Goal: Understand process/instructions: Learn how to perform a task or action

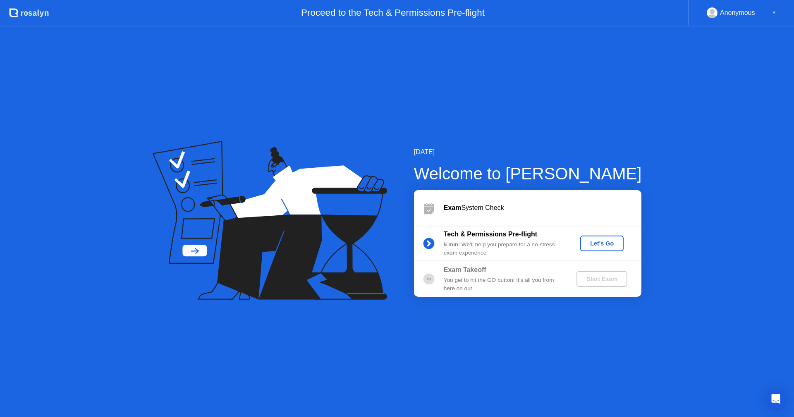
click at [599, 246] on div "Let's Go" at bounding box center [601, 243] width 37 height 7
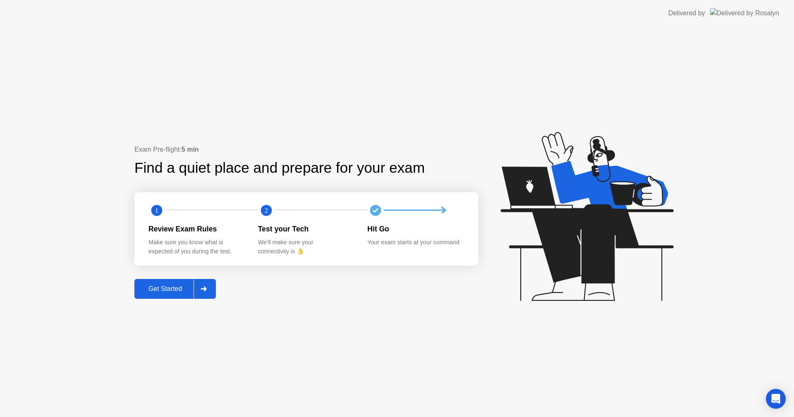
click at [173, 291] on div "Get Started" at bounding box center [165, 288] width 57 height 7
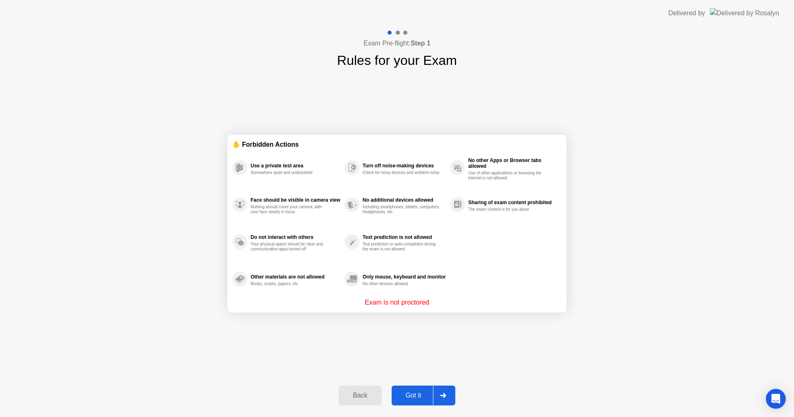
click at [408, 392] on div "Got it" at bounding box center [413, 395] width 39 height 7
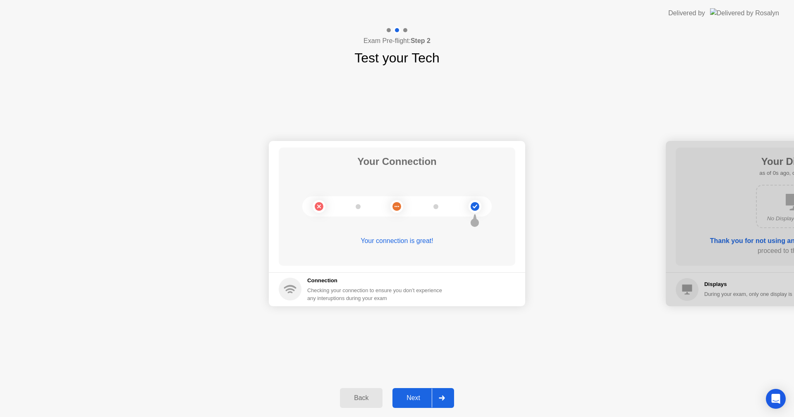
click at [411, 394] on div "Next" at bounding box center [413, 397] width 37 height 7
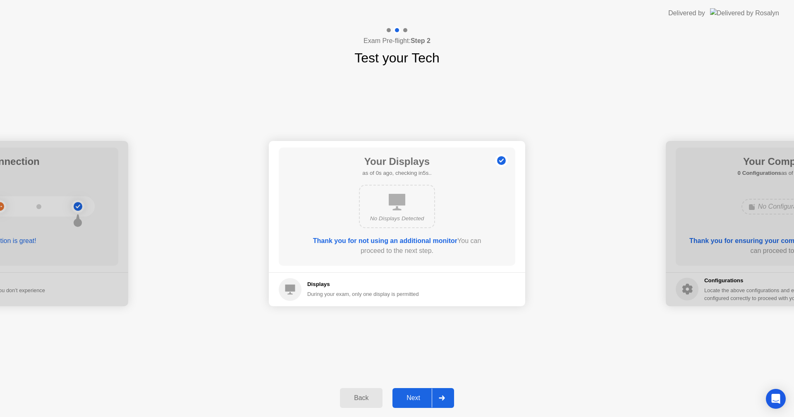
click at [411, 394] on div "Next" at bounding box center [413, 397] width 37 height 7
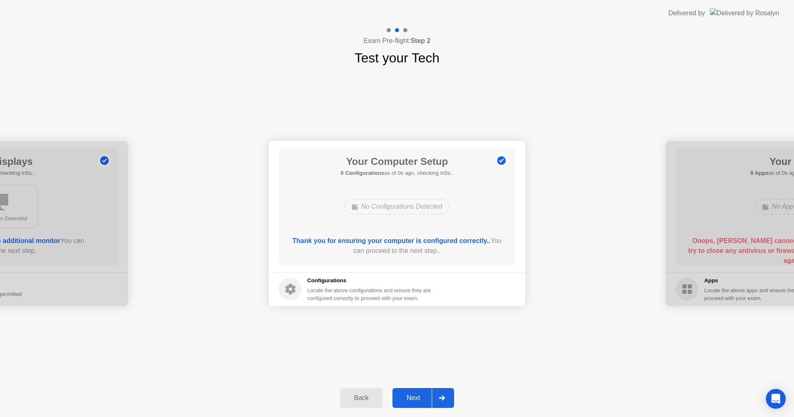
click at [411, 394] on div "Next" at bounding box center [413, 397] width 37 height 7
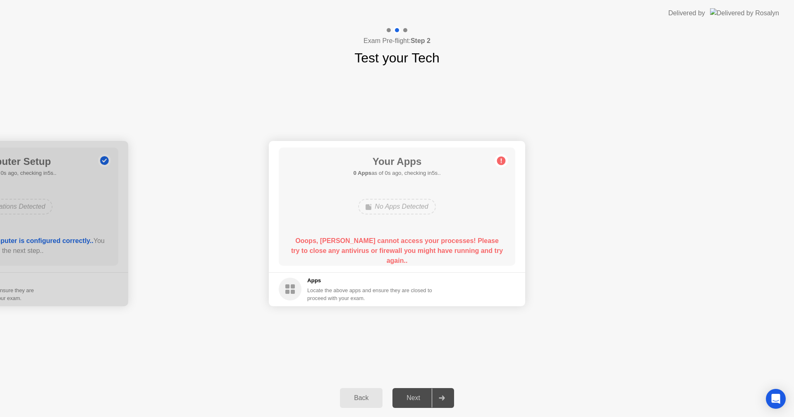
click at [411, 394] on div "Next" at bounding box center [413, 397] width 37 height 7
click at [391, 208] on div "No Apps Detected" at bounding box center [396, 207] width 77 height 16
click at [413, 398] on div "Next" at bounding box center [413, 397] width 37 height 7
